Goal: Find specific page/section: Find specific page/section

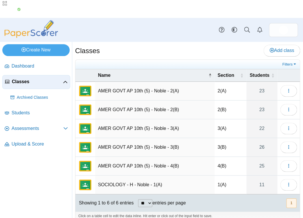
click at [37, 106] on link "Students" at bounding box center [36, 113] width 68 height 14
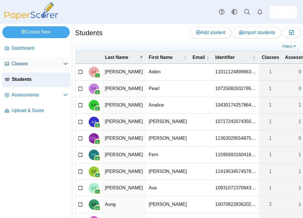
click at [34, 61] on span "Classes" at bounding box center [38, 64] width 52 height 6
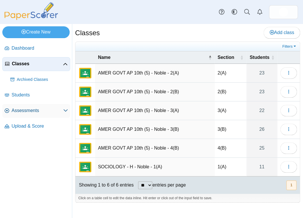
click at [64, 109] on icon at bounding box center [65, 110] width 5 height 5
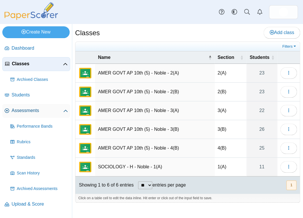
click at [25, 111] on span "Assessments" at bounding box center [38, 110] width 52 height 6
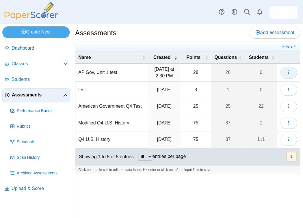
click at [289, 70] on icon "button" at bounding box center [288, 72] width 5 height 5
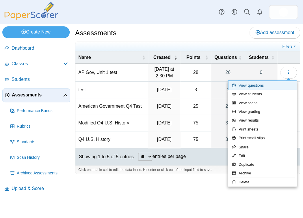
click at [253, 85] on link "View questions" at bounding box center [262, 85] width 69 height 9
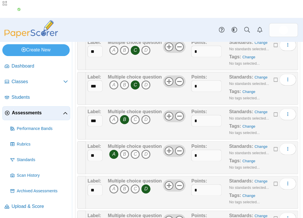
scroll to position [730, 0]
